Goal: Information Seeking & Learning: Learn about a topic

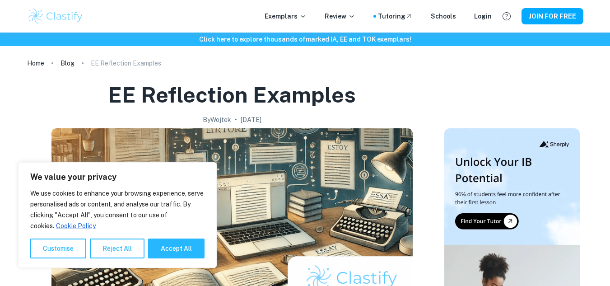
scroll to position [163, 0]
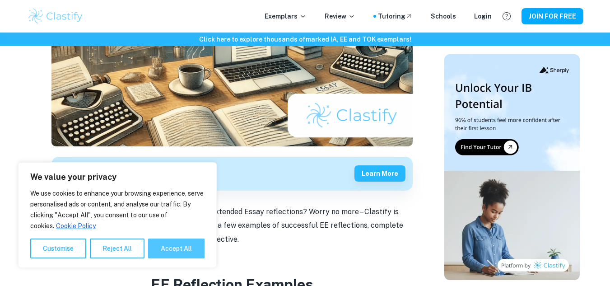
click at [180, 248] on button "Accept All" at bounding box center [176, 249] width 56 height 20
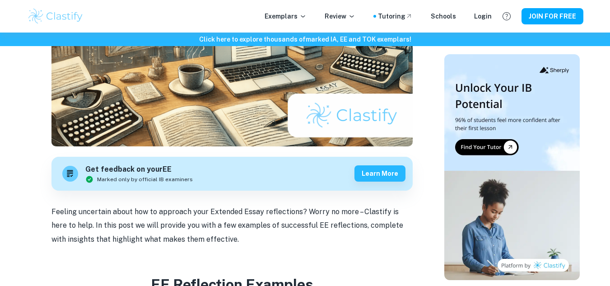
checkbox input "true"
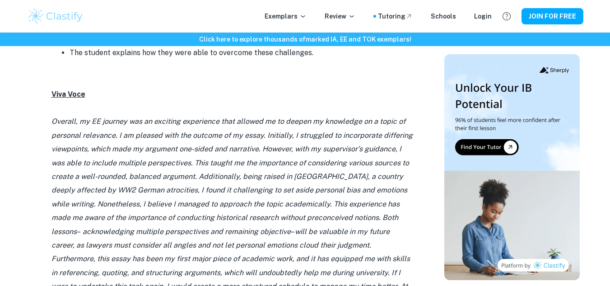
scroll to position [971, 0]
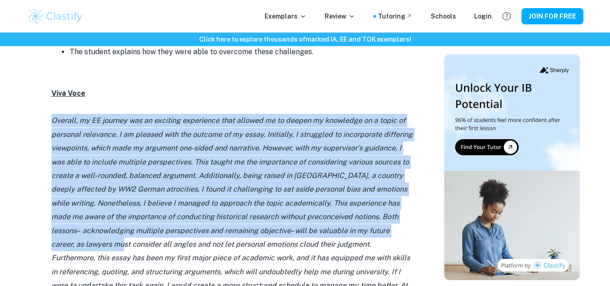
drag, startPoint x: 52, startPoint y: 79, endPoint x: 88, endPoint y: 194, distance: 120.6
click at [88, 194] on p "Overall, my EE journey was an exciting experience that allowed me to deepen my …" at bounding box center [231, 217] width 361 height 206
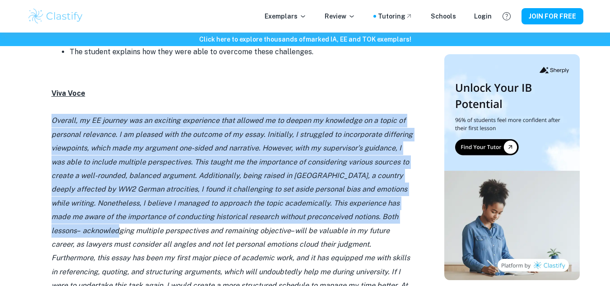
click at [88, 194] on p "Overall, my EE journey was an exciting experience that allowed me to deepen my …" at bounding box center [231, 217] width 361 height 206
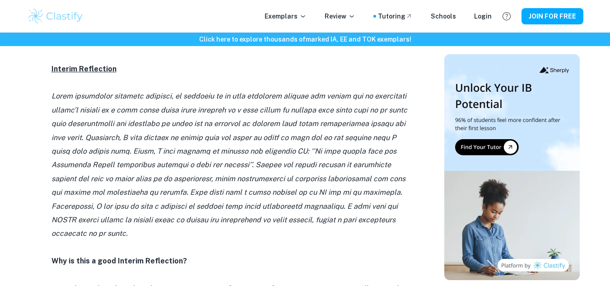
scroll to position [689, 0]
